Goal: Task Accomplishment & Management: Use online tool/utility

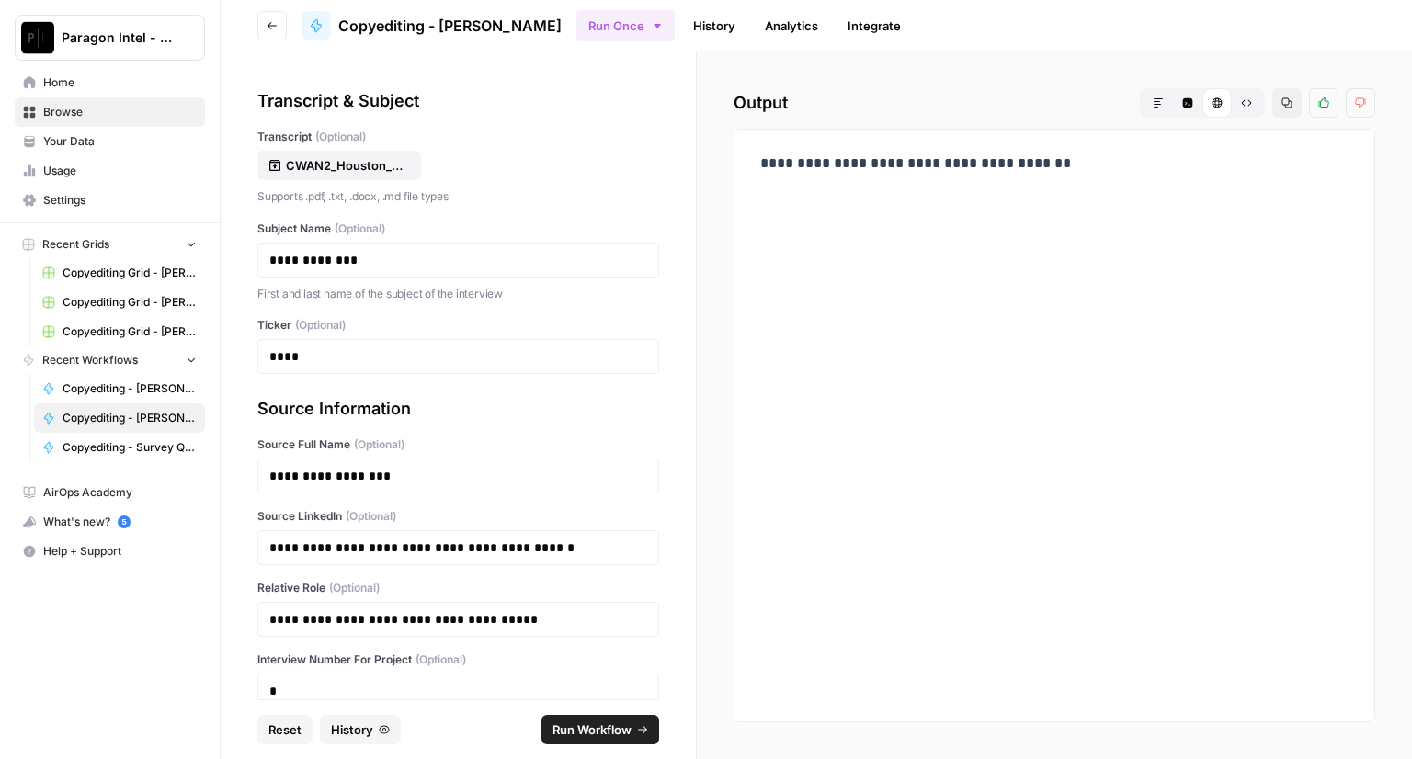
click at [83, 85] on span "Home" at bounding box center [120, 82] width 154 height 17
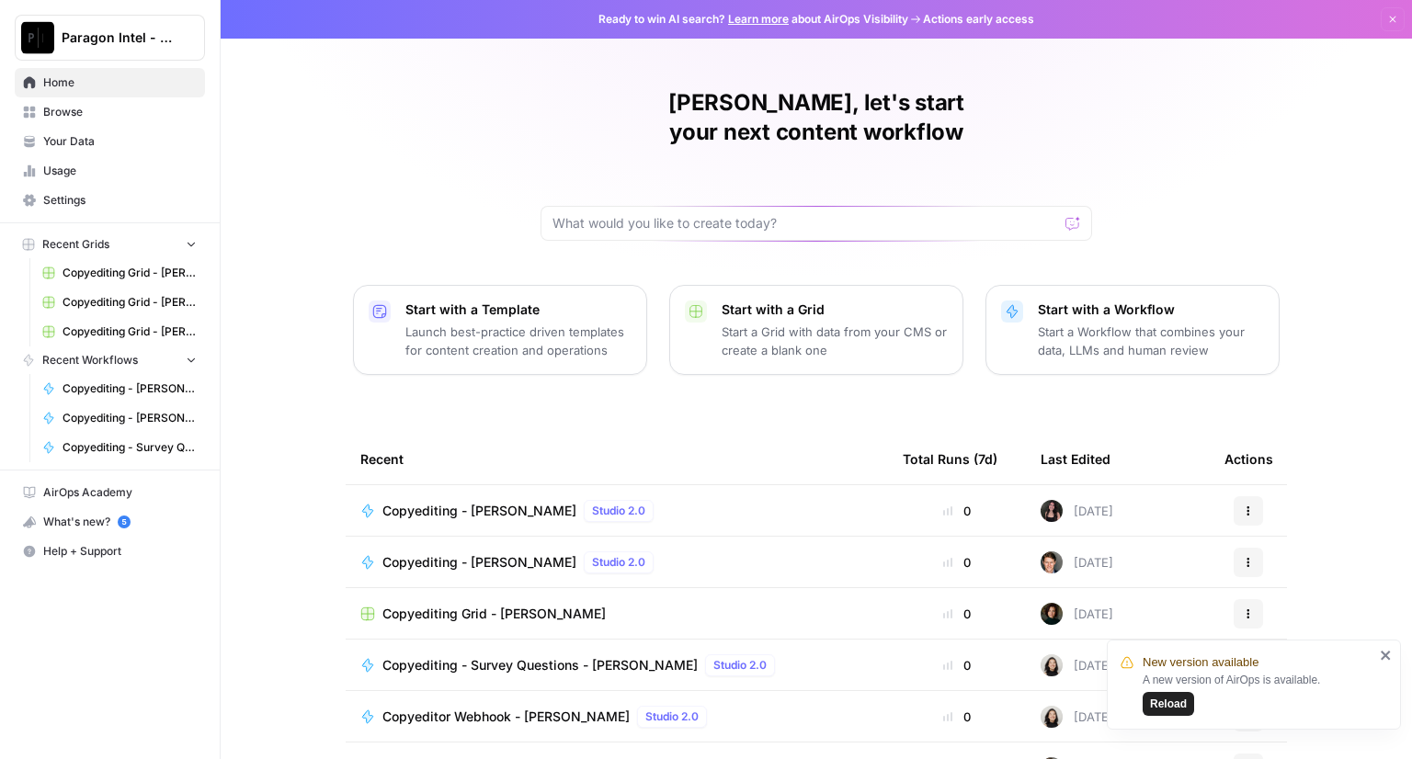
click at [431, 758] on span "Copyediting Grid - [PERSON_NAME]" at bounding box center [493, 768] width 223 height 18
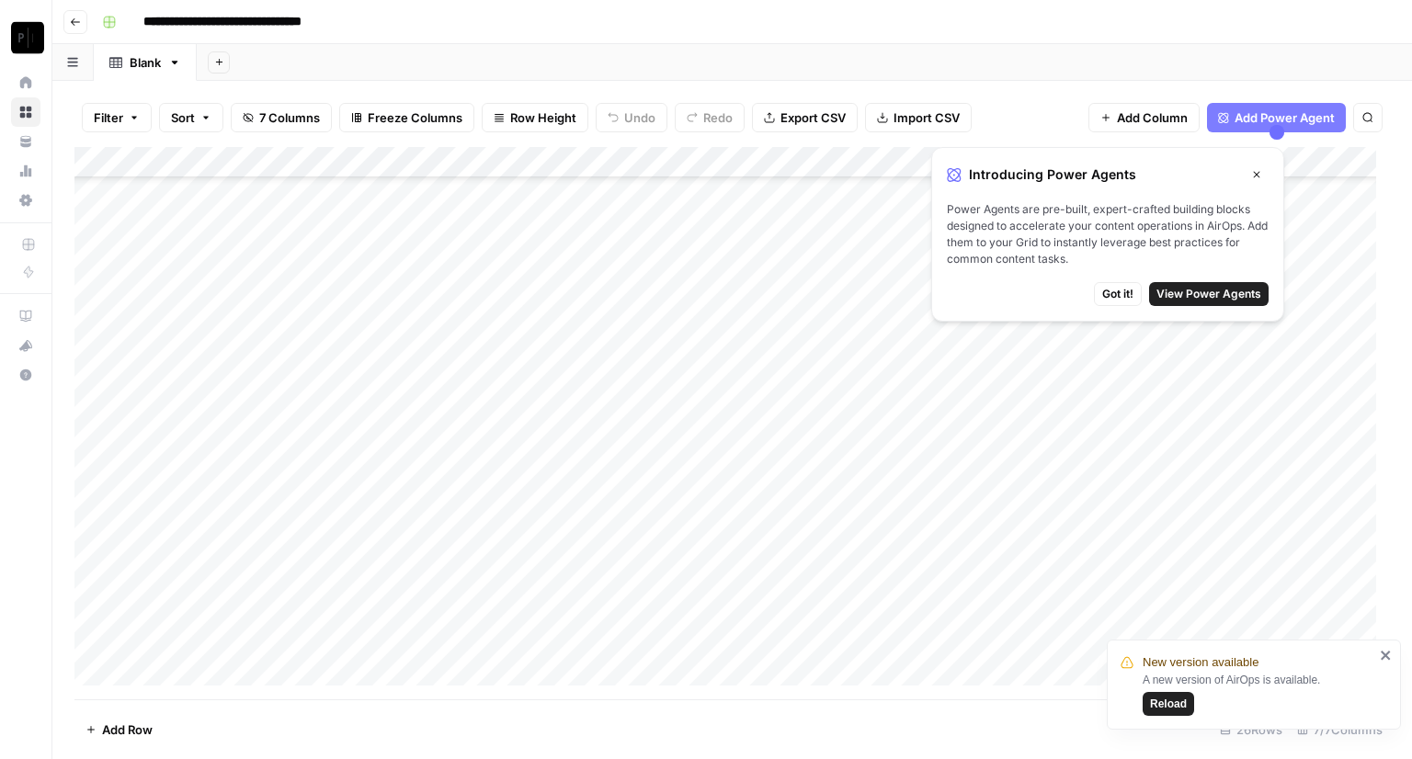
scroll to position [335, 0]
click at [1022, 641] on div "Add Column" at bounding box center [732, 423] width 1316 height 553
click at [1021, 641] on div "Add Column" at bounding box center [732, 423] width 1316 height 553
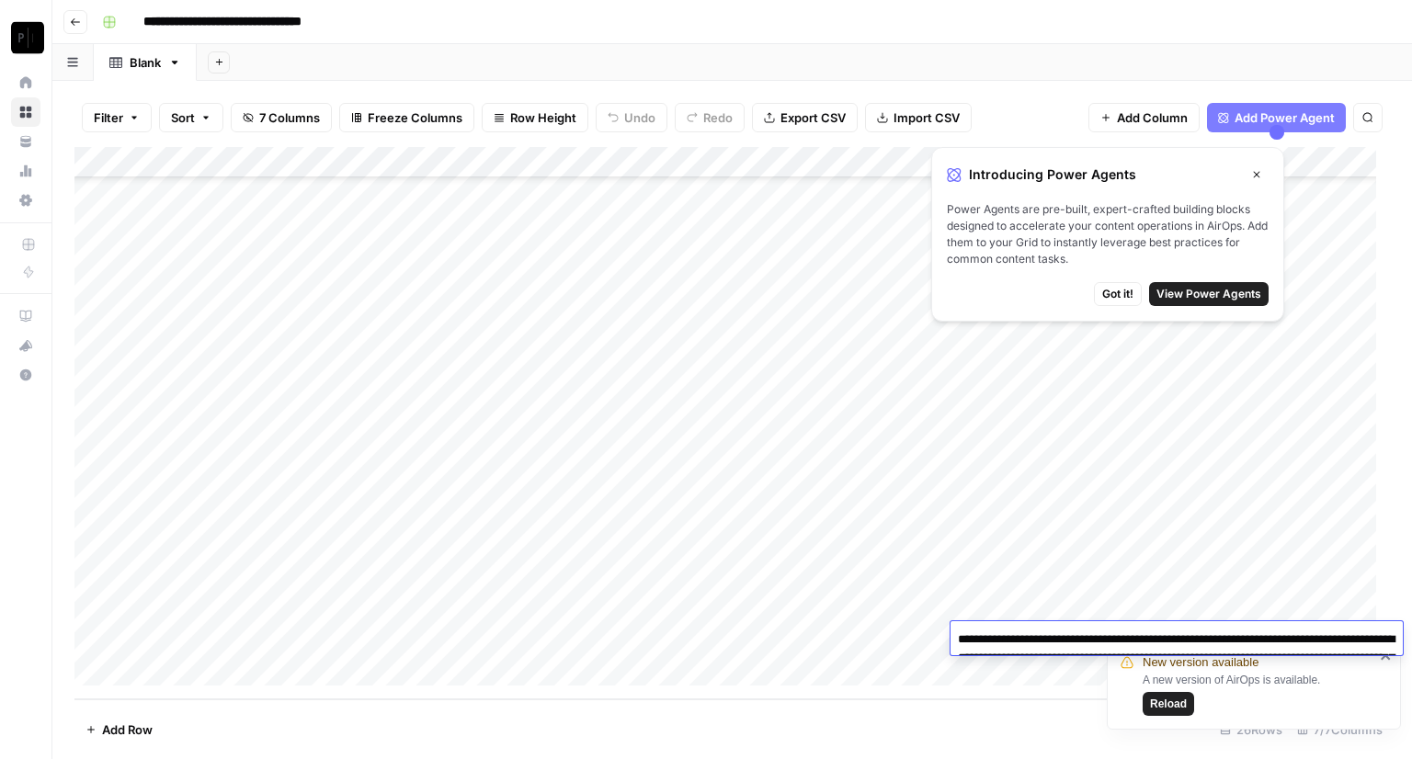
click at [1025, 656] on textarea "**********" at bounding box center [1177, 667] width 452 height 81
